Goal: Find specific page/section: Find specific page/section

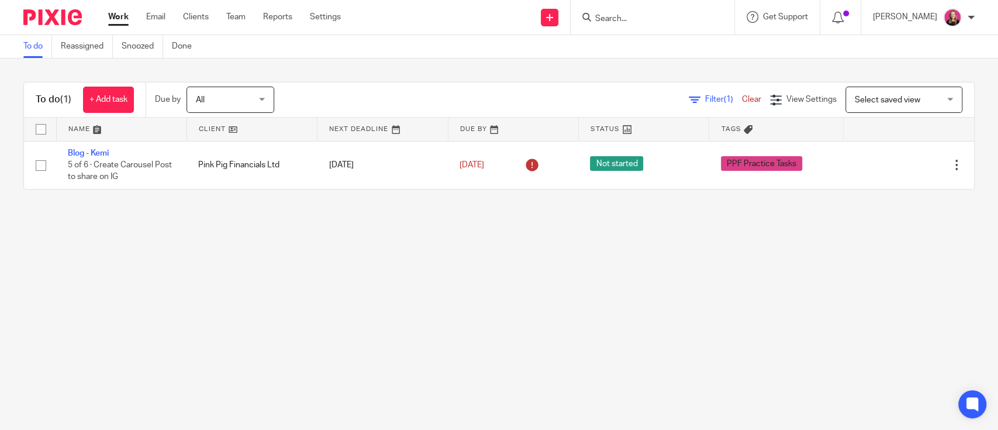
click at [626, 19] on input "Search" at bounding box center [646, 19] width 105 height 11
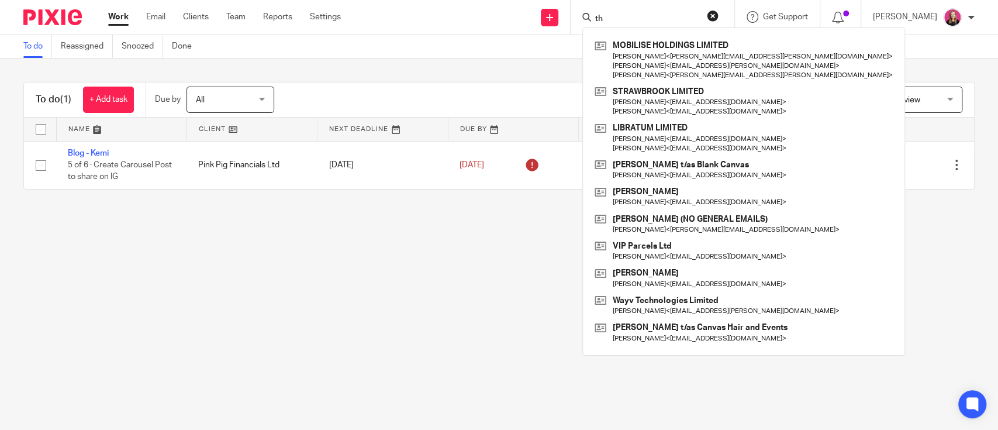
type input "t"
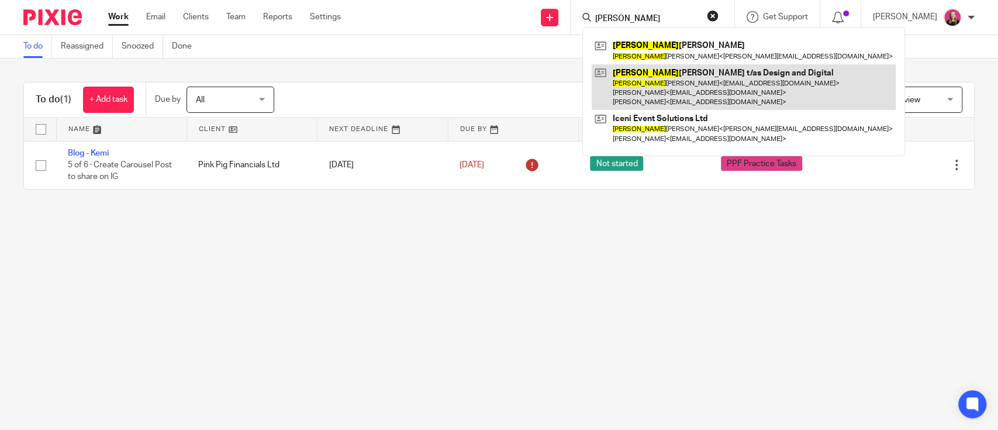
type input "[PERSON_NAME]"
click at [695, 76] on link at bounding box center [744, 87] width 304 height 46
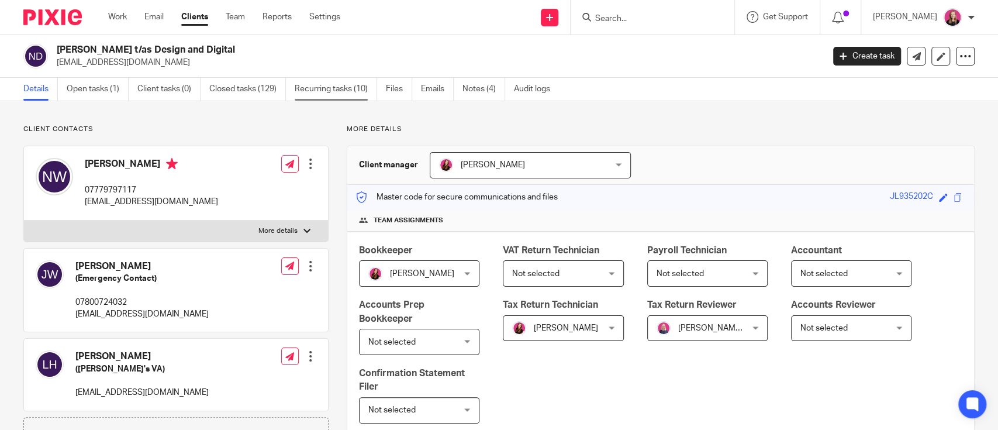
click at [339, 92] on link "Recurring tasks (10)" at bounding box center [336, 89] width 82 height 23
